Goal: Information Seeking & Learning: Learn about a topic

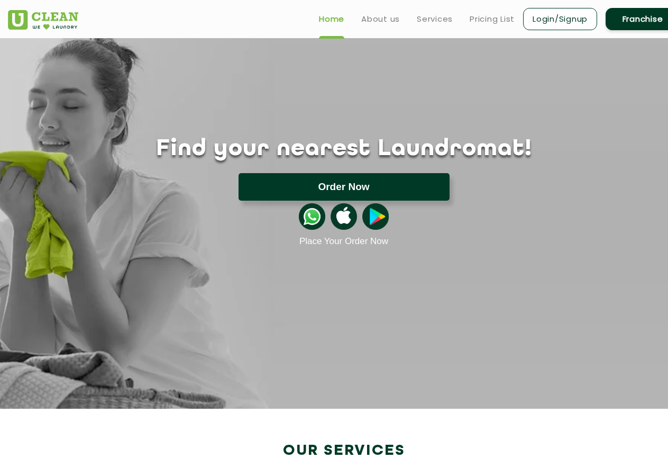
click at [361, 184] on button "Order Now" at bounding box center [344, 187] width 211 height 28
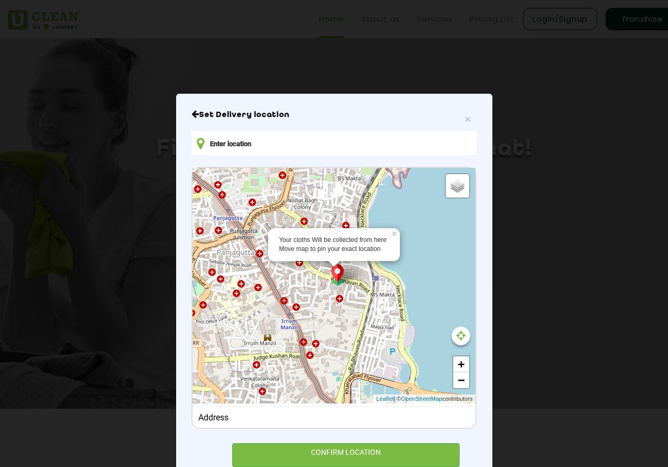
click at [266, 147] on input "text" at bounding box center [333, 143] width 285 height 24
type input "alpine heights apartmnts, [STREET_ADDRESS][PERSON_NAME]"
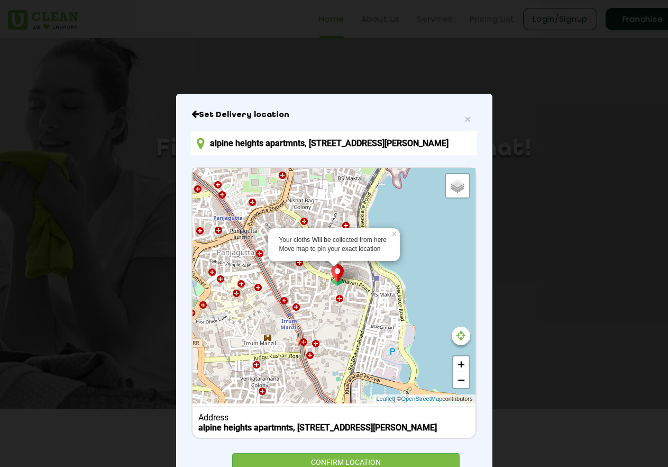
click at [250, 114] on h6 "Set Delivery location" at bounding box center [333, 114] width 285 height 11
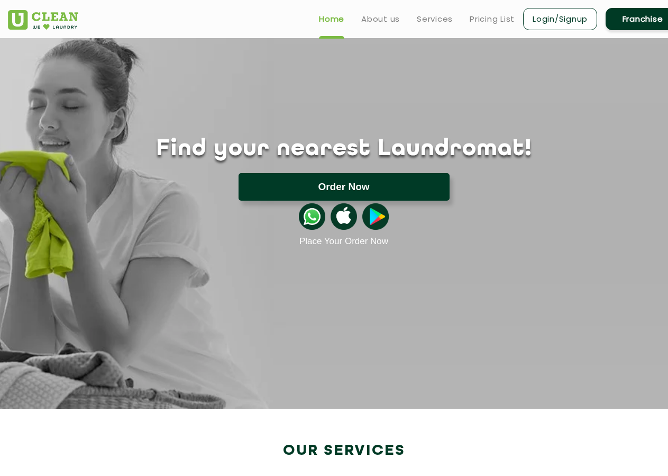
click at [295, 184] on button "Order Now" at bounding box center [344, 187] width 211 height 28
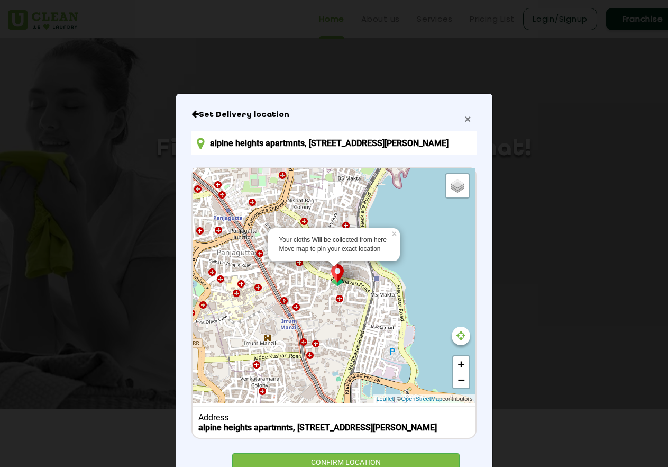
click at [464, 121] on span "×" at bounding box center [467, 119] width 6 height 12
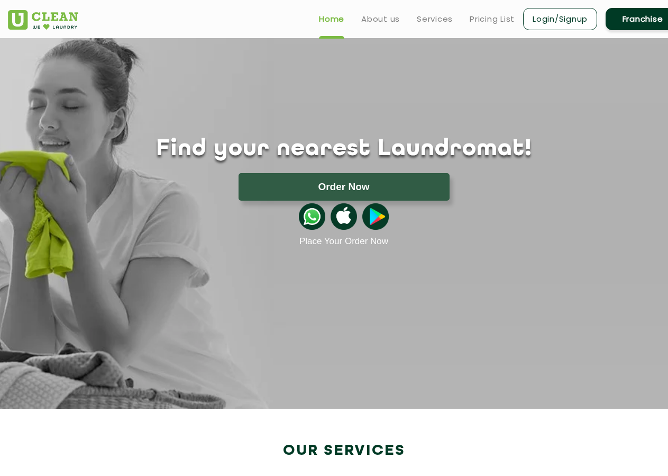
click at [487, 31] on header "Home About us Services Pricing List Login/Signup Franchise" at bounding box center [334, 19] width 668 height 38
click at [493, 17] on link "Pricing List" at bounding box center [492, 19] width 45 height 13
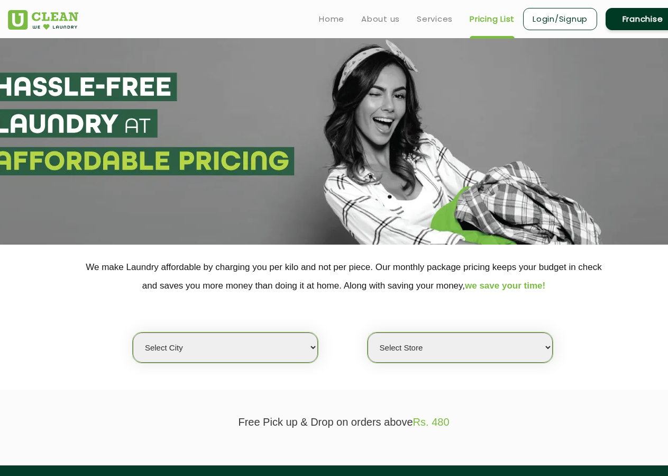
click at [133, 332] on select "Select city [GEOGRAPHIC_DATA] [GEOGRAPHIC_DATA] [GEOGRAPHIC_DATA] [GEOGRAPHIC_D…" at bounding box center [225, 347] width 185 height 30
select select "176"
click option "[GEOGRAPHIC_DATA]" at bounding box center [0, 0] width 0 height 0
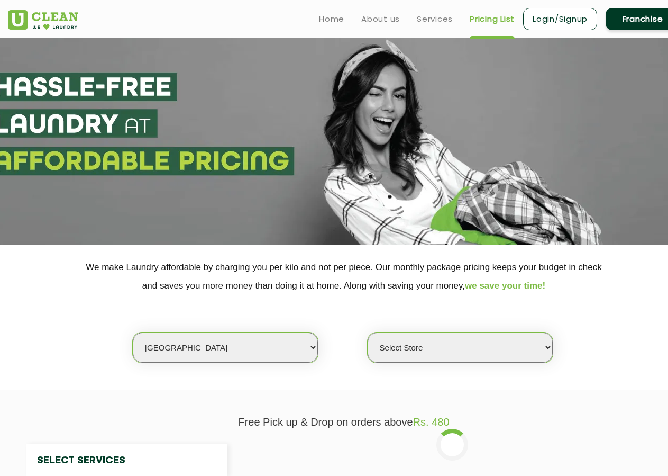
select select "0"
